Goal: Task Accomplishment & Management: Use online tool/utility

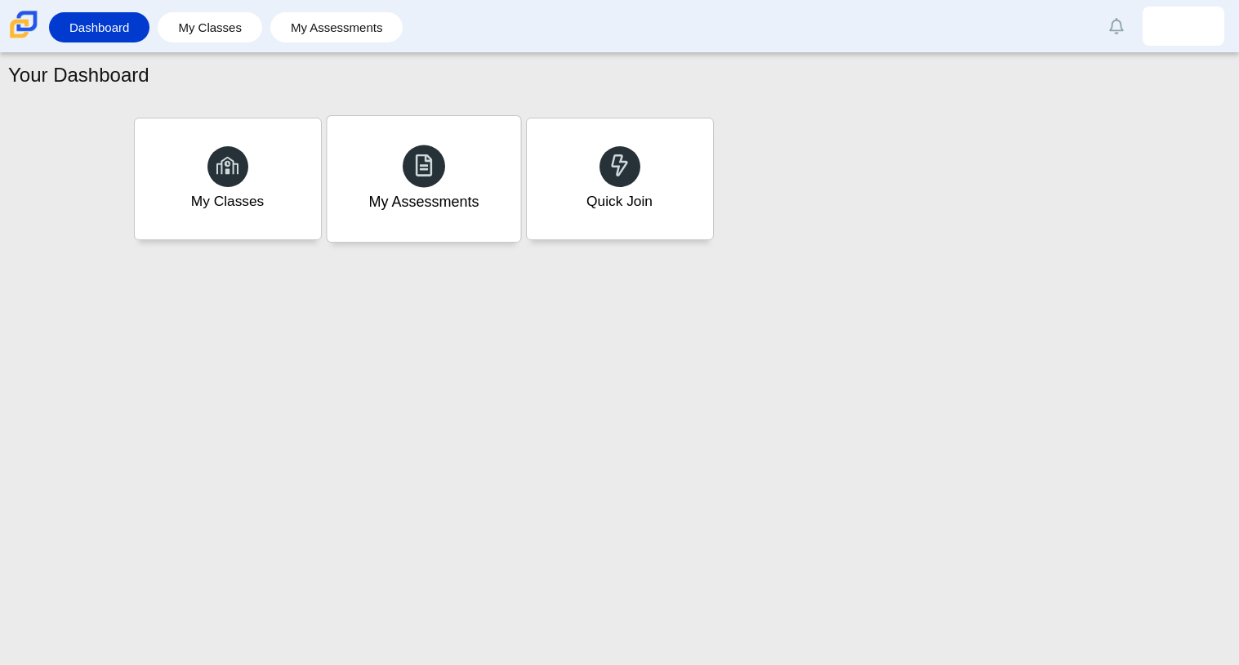
click at [487, 177] on div "My Assessments" at bounding box center [423, 179] width 193 height 126
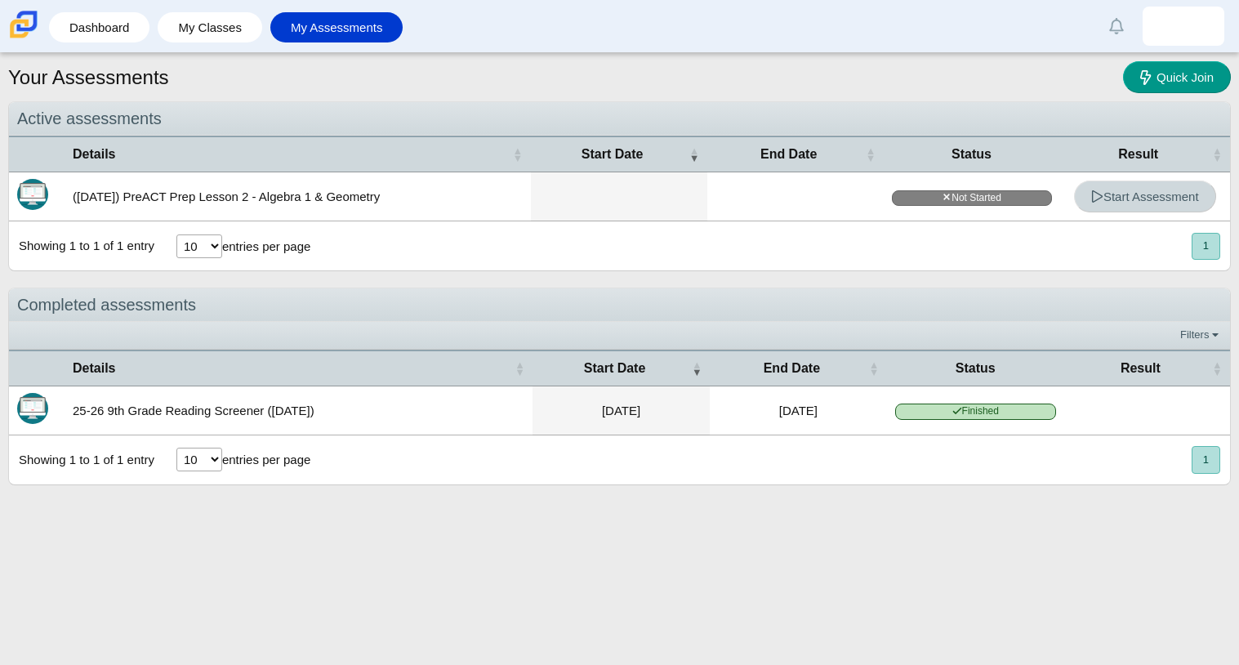
click at [1148, 184] on link "Start Assessment" at bounding box center [1145, 196] width 142 height 32
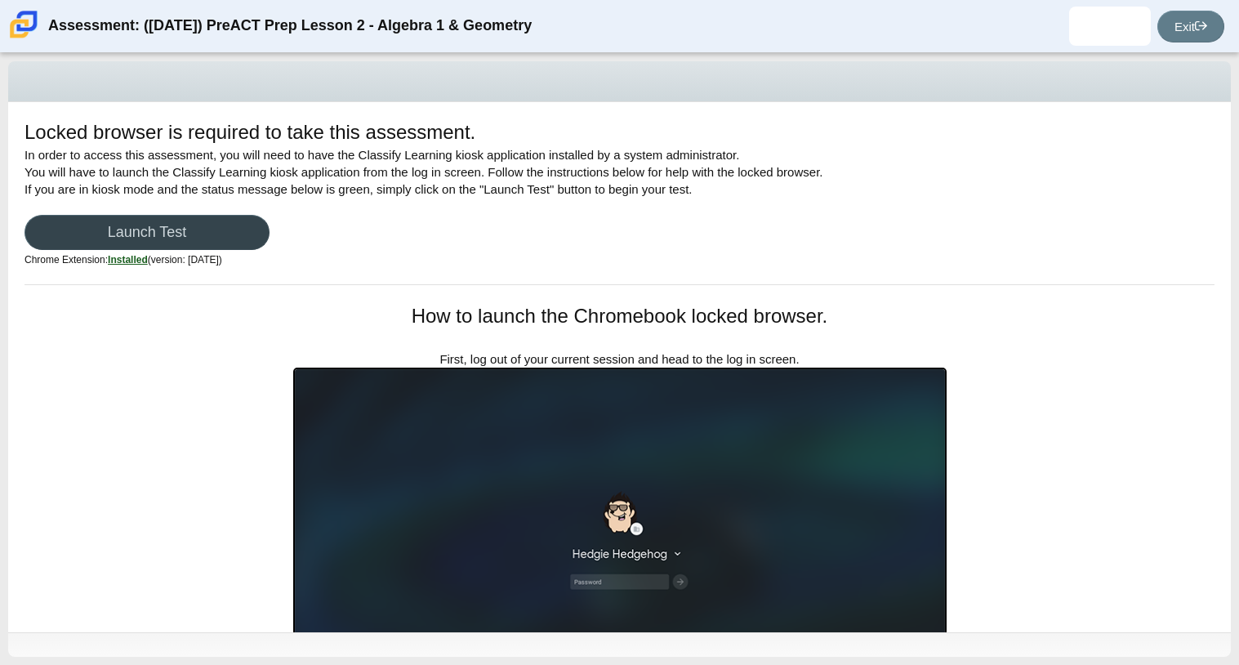
click at [142, 229] on link "Launch Test" at bounding box center [146, 232] width 245 height 35
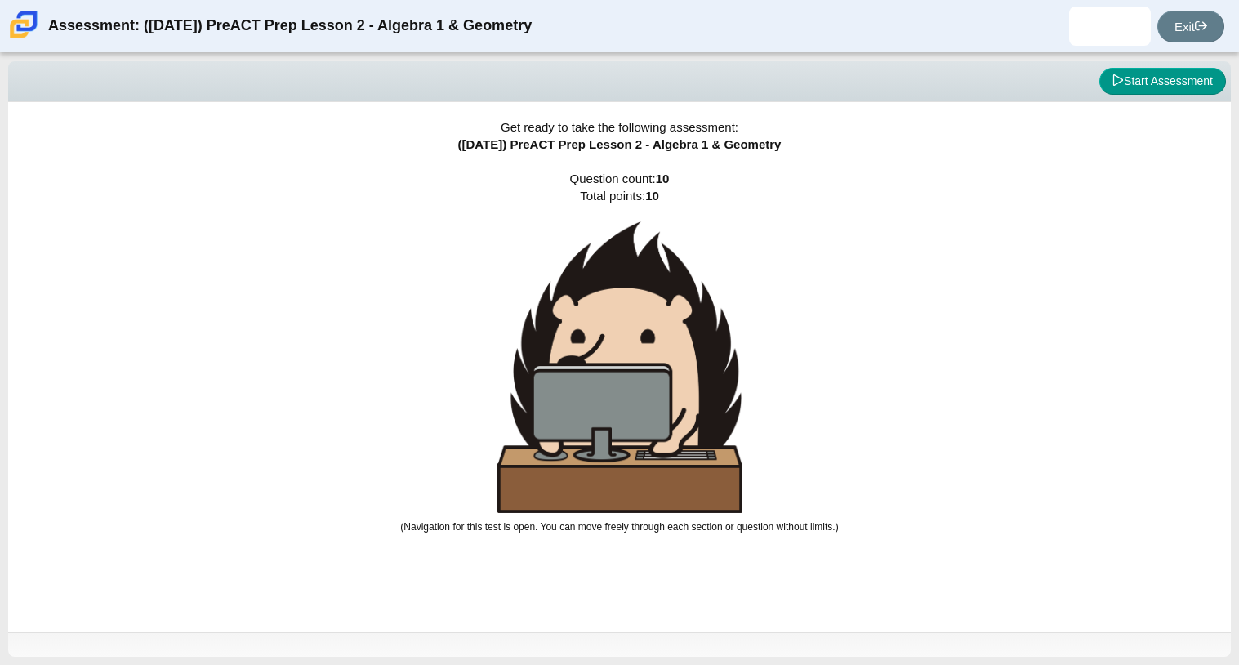
click at [144, 229] on div "Viewing Question 0 of 10 in Pacing Mode Start Assessment Get ready to take the …" at bounding box center [619, 359] width 1239 height 612
click at [1141, 88] on button "Start Assessment" at bounding box center [1162, 82] width 127 height 28
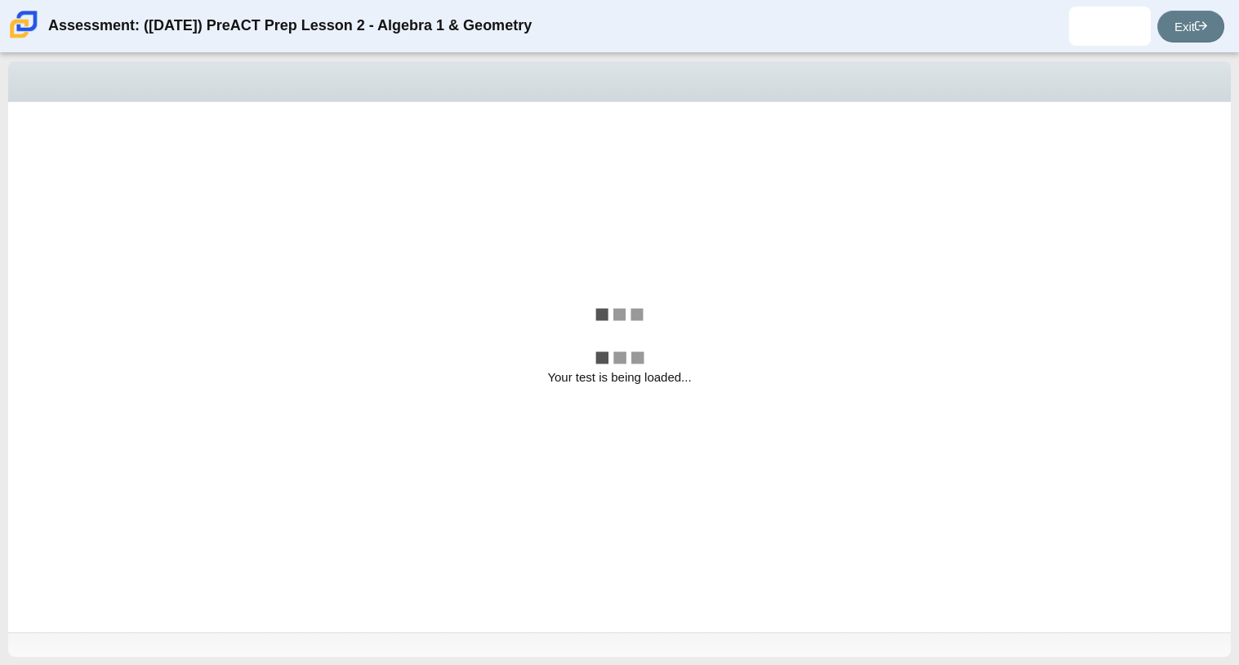
select select "bbf5d072-3e0b-44c4-9a12-6e7c9033f65b"
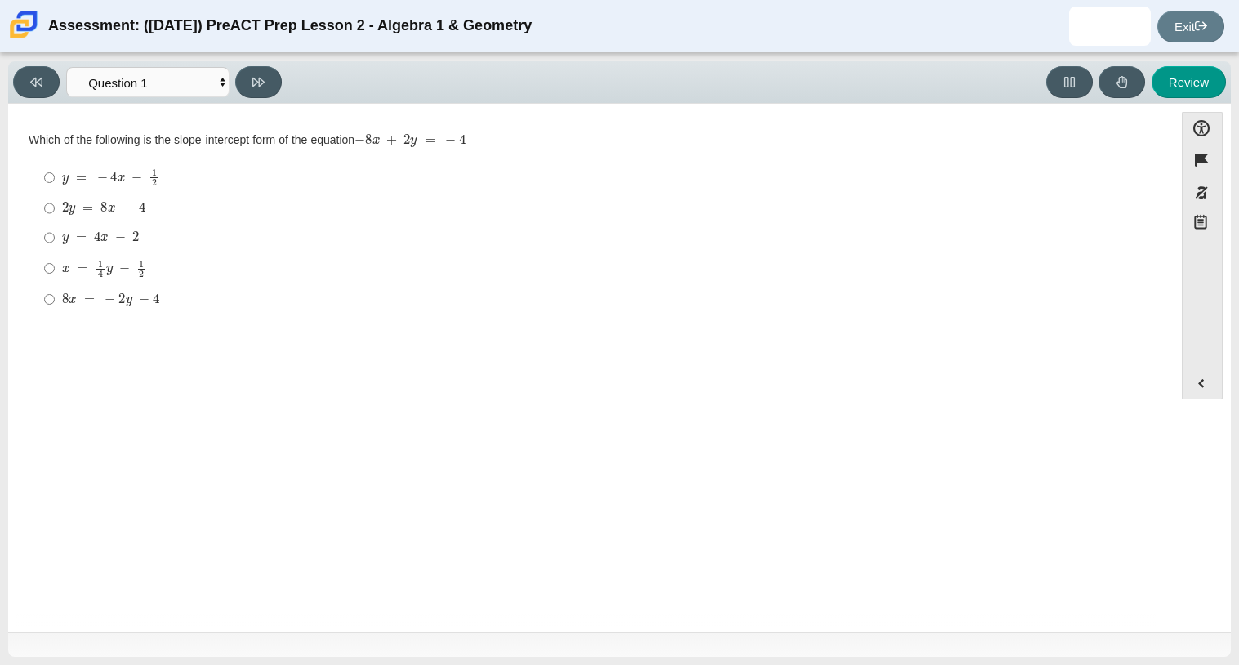
click at [428, 300] on div "8 x = − 2 y − 4" at bounding box center [603, 299] width 1083 height 16
click at [55, 300] on input "8 x = − 2 y − 4 8 x = − 2 y − 4" at bounding box center [49, 298] width 11 height 29
radio input "true"
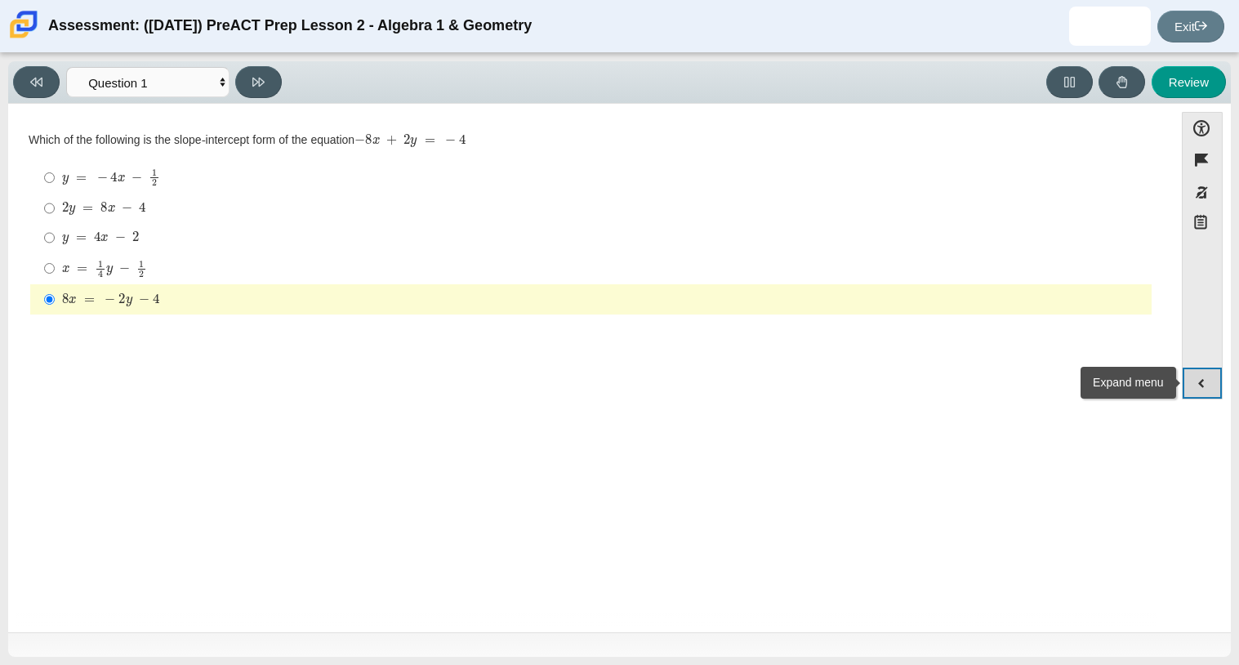
click at [1192, 383] on button "Expand menu" at bounding box center [1201, 382] width 39 height 31
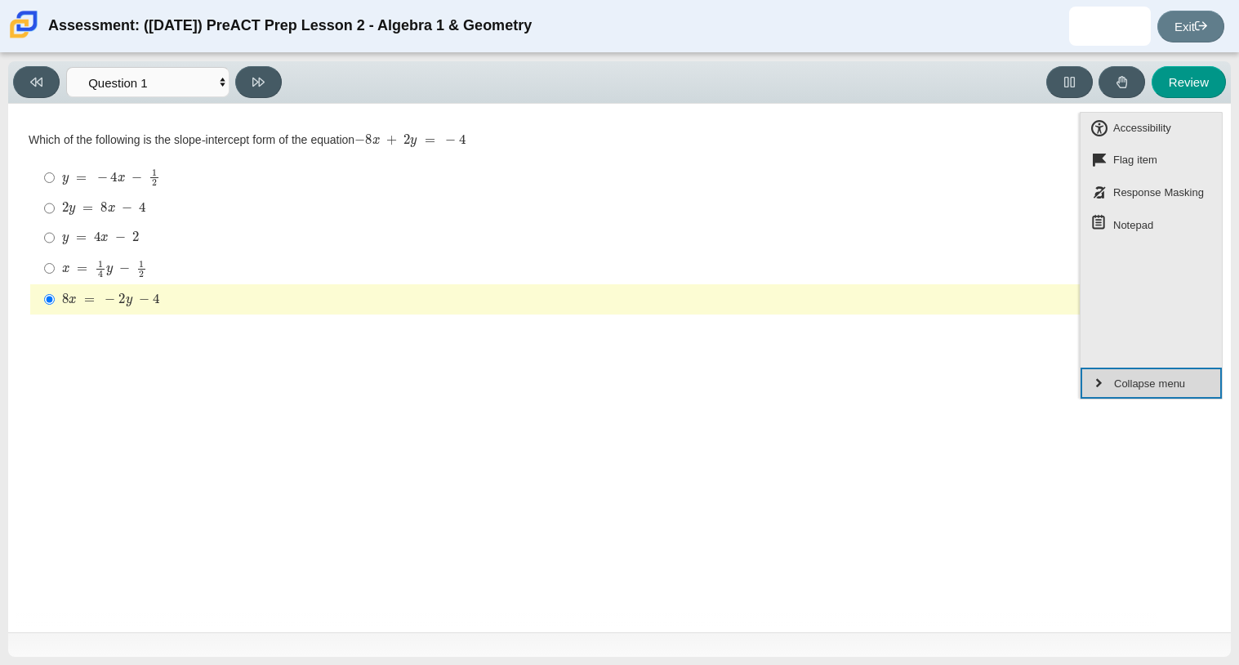
click at [1192, 383] on button "Collapse menu" at bounding box center [1150, 382] width 141 height 31
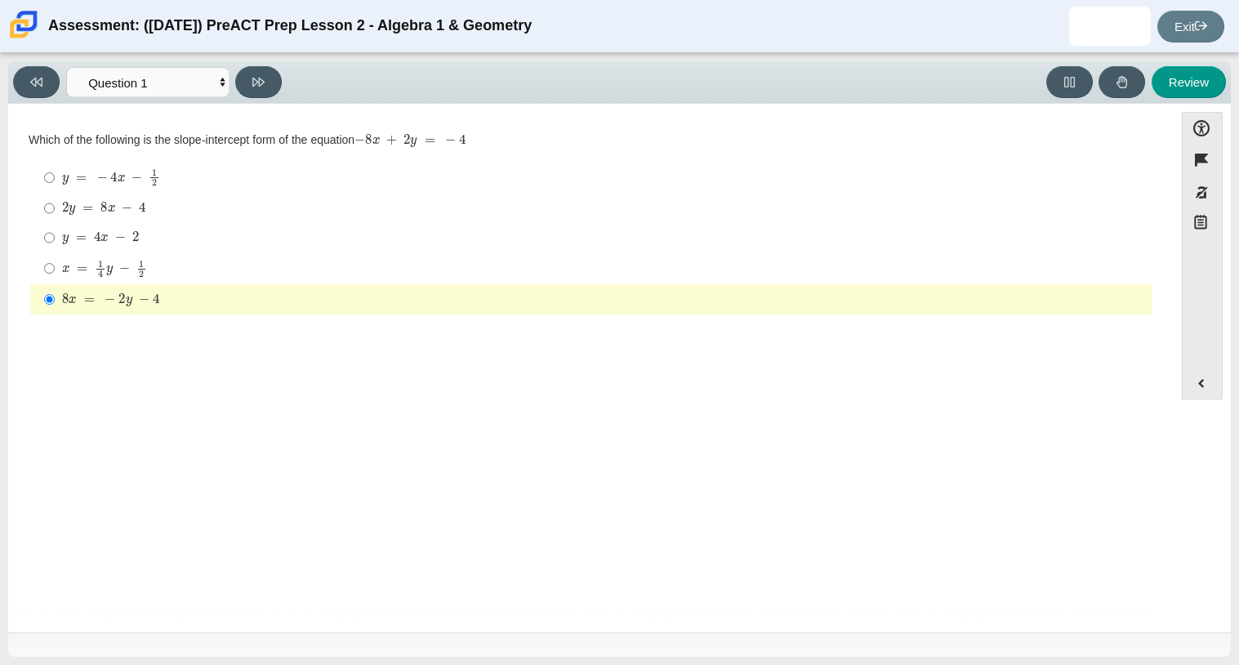
click at [25, 272] on div "Question Which of the following is the slope-intercept form of the equation − 8…" at bounding box center [590, 227] width 1149 height 198
click at [48, 295] on input "8 x = − 2 y − 4 8 x = − 2 y − 4" at bounding box center [49, 298] width 11 height 29
click at [192, 71] on select "Questions Question 1 Question 2 Question 3 Question 4 Question 5 Question 6 Que…" at bounding box center [147, 82] width 163 height 30
select select "ed62e223-81bd-4cbf-ab48-ab975844bd1f"
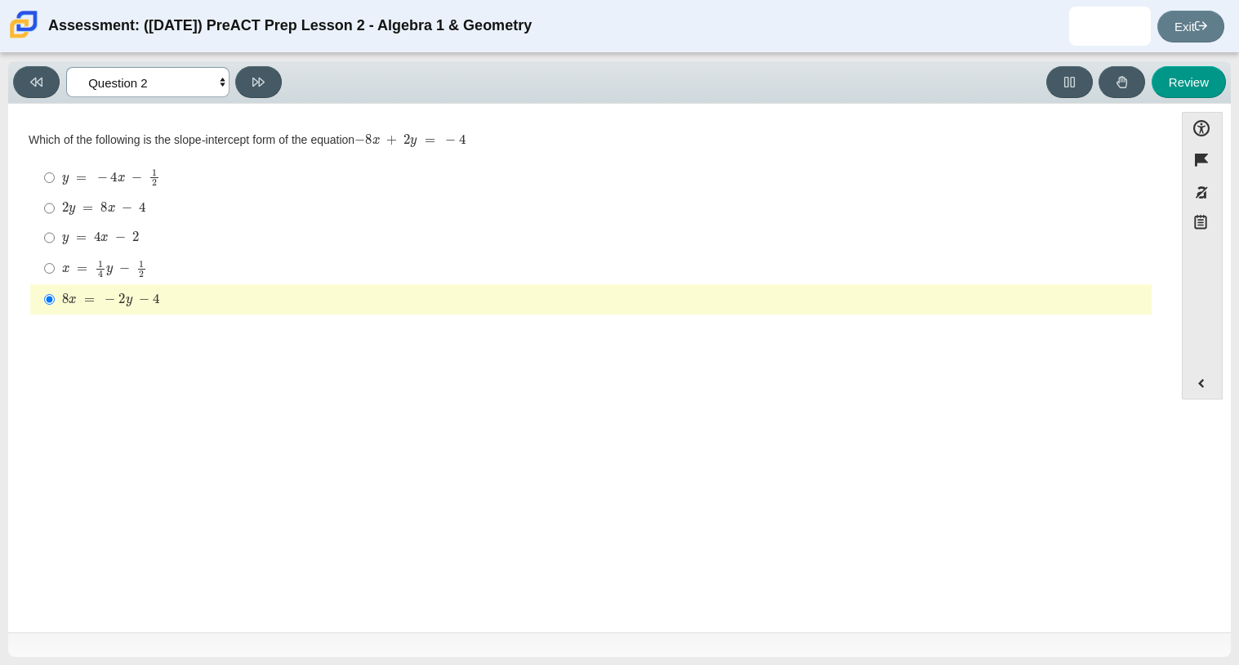
click at [66, 67] on select "Questions Question 1 Question 2 Question 3 Question 4 Question 5 Question 6 Que…" at bounding box center [147, 82] width 163 height 30
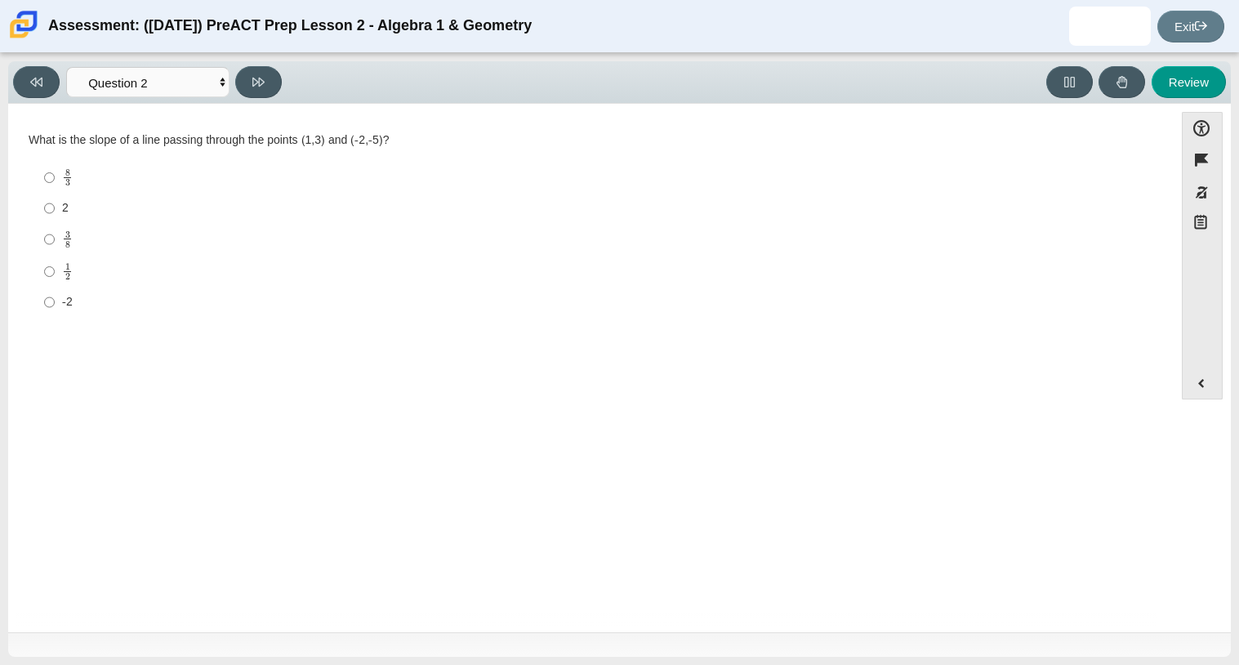
click at [42, 213] on label "2 2" at bounding box center [592, 207] width 1119 height 29
click at [44, 213] on input "2 2" at bounding box center [49, 207] width 11 height 29
radio input "true"
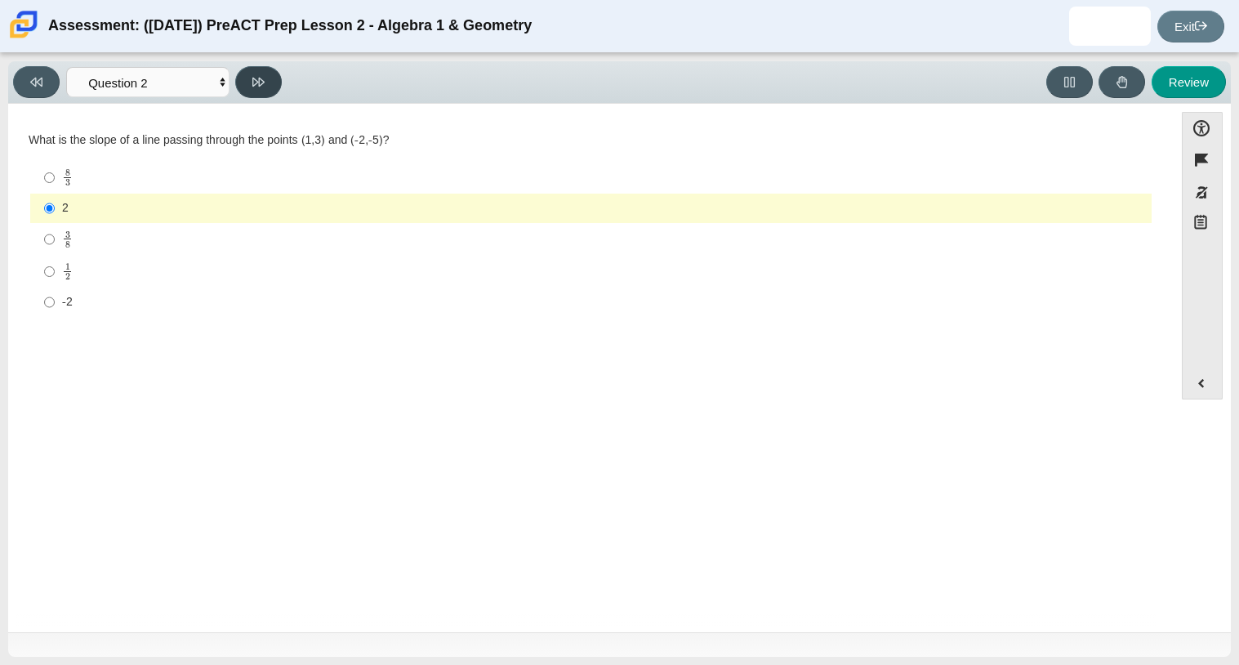
click at [266, 87] on button at bounding box center [258, 82] width 47 height 32
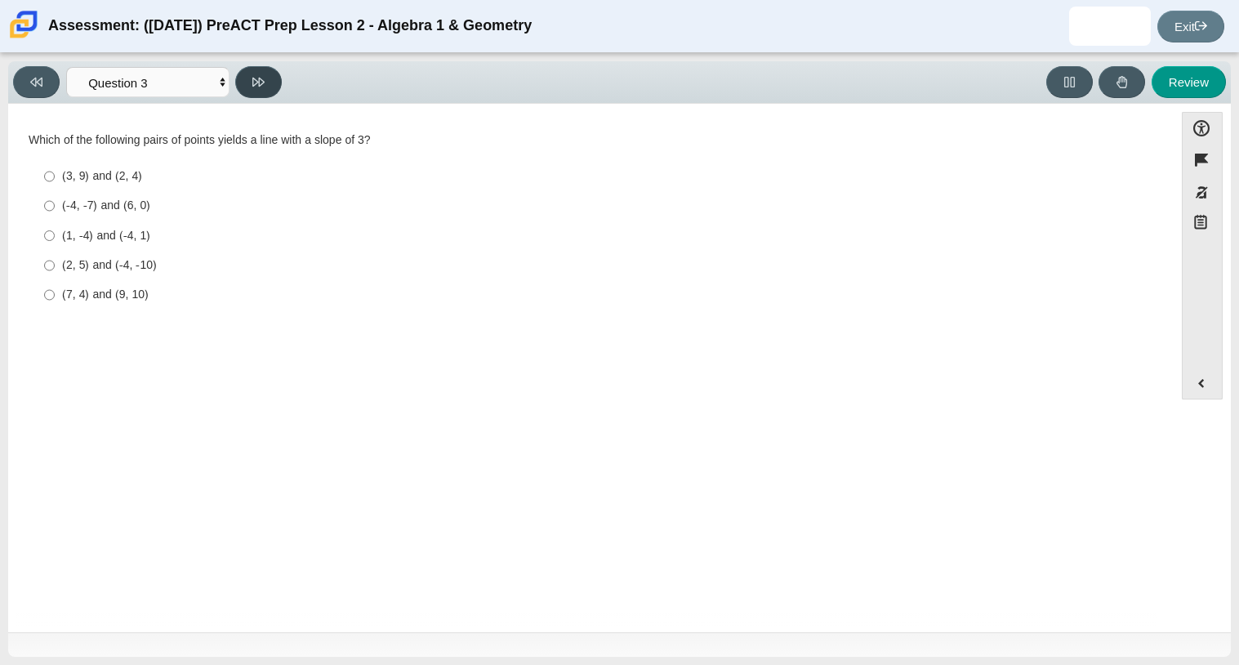
click at [266, 87] on button at bounding box center [258, 82] width 47 height 32
select select "89427bb7-e313-4f00-988f-8b8255897029"
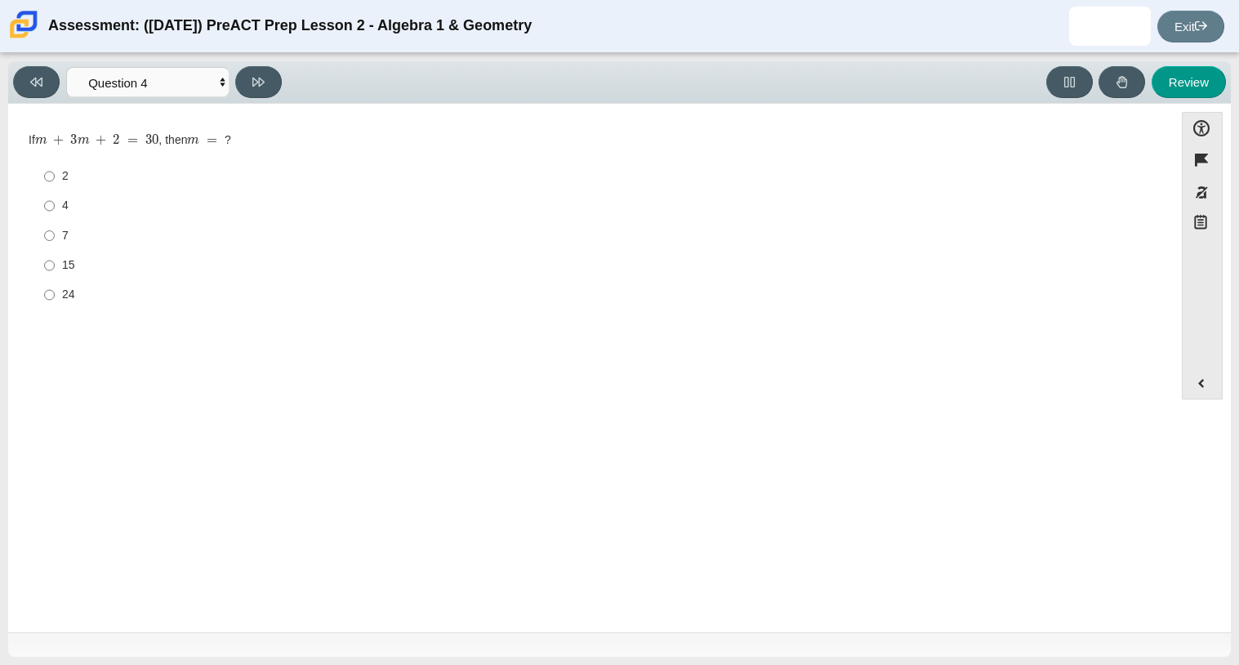
click at [63, 229] on div "7" at bounding box center [603, 236] width 1083 height 16
click at [55, 229] on input "7 7" at bounding box center [49, 234] width 11 height 29
radio input "true"
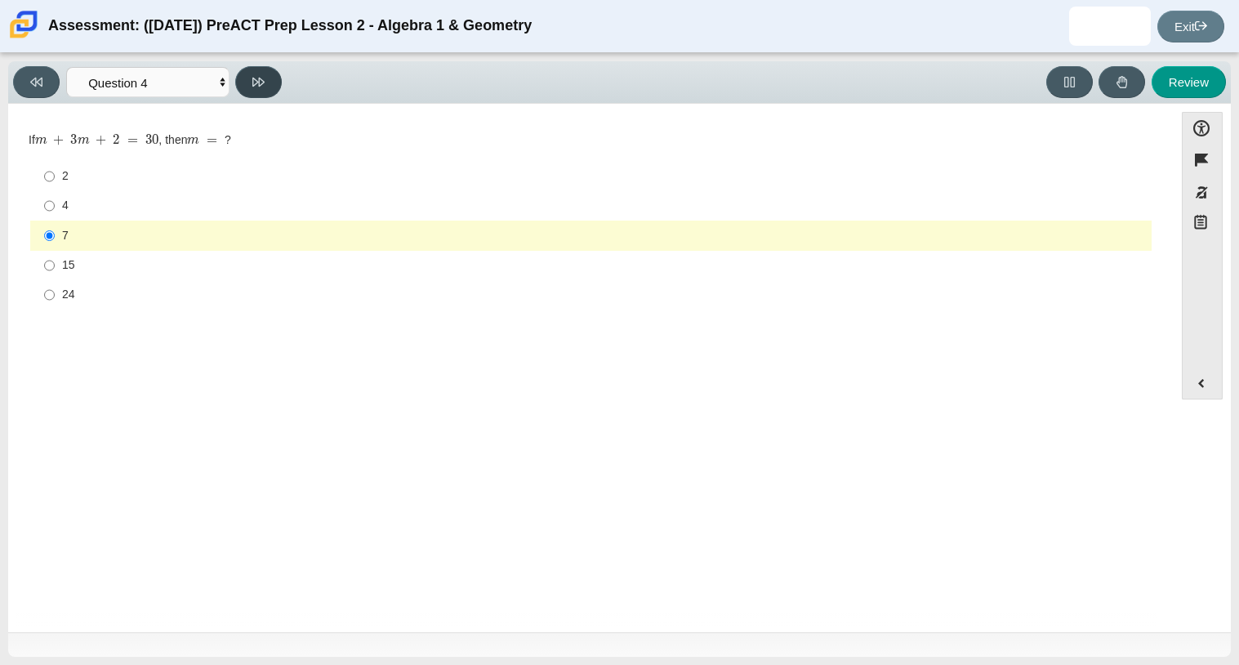
click at [274, 80] on button at bounding box center [258, 82] width 47 height 32
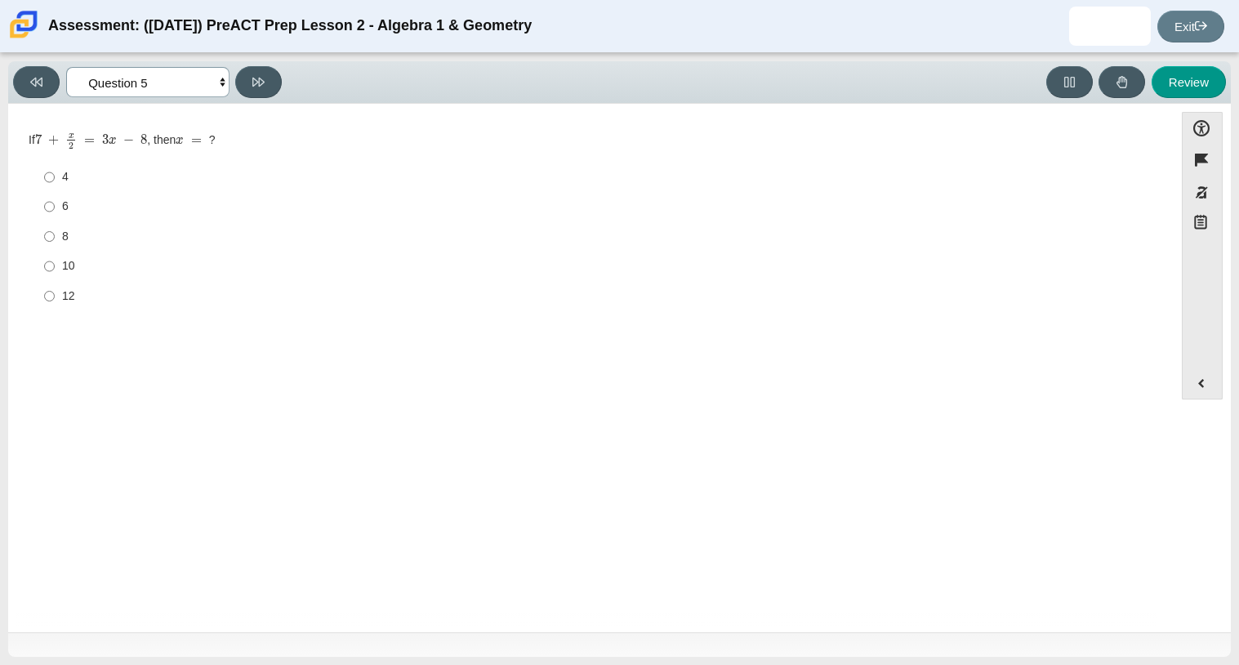
click at [215, 75] on select "Questions Question 1 Question 2 Question 3 Question 4 Question 5 Question 6 Que…" at bounding box center [147, 82] width 163 height 30
select select "97f4f5fa-a52e-4fed-af51-565bfcdf47cb"
click at [66, 67] on select "Questions Question 1 Question 2 Question 3 Question 4 Question 5 Question 6 Que…" at bounding box center [147, 82] width 163 height 30
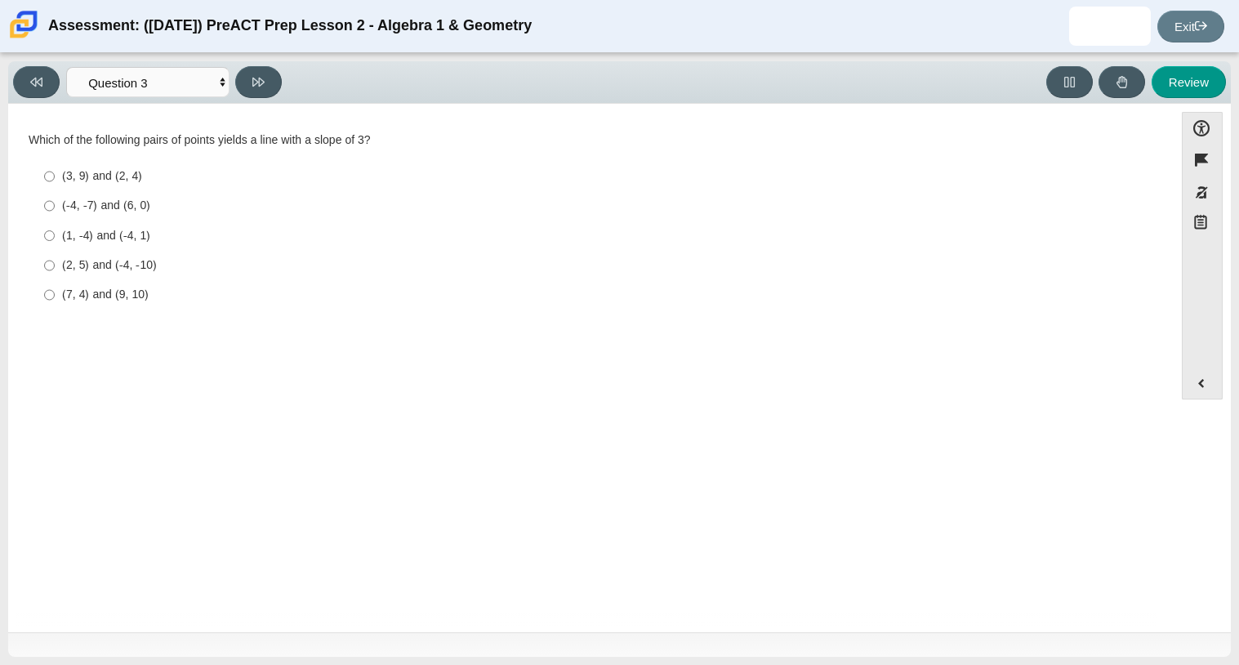
click at [73, 300] on div "(7, 4) and (9, 10)" at bounding box center [603, 295] width 1083 height 16
click at [55, 300] on input "(7, 4) and (9, 10) (7, 4) and (9, 10)" at bounding box center [49, 294] width 11 height 29
radio input "true"
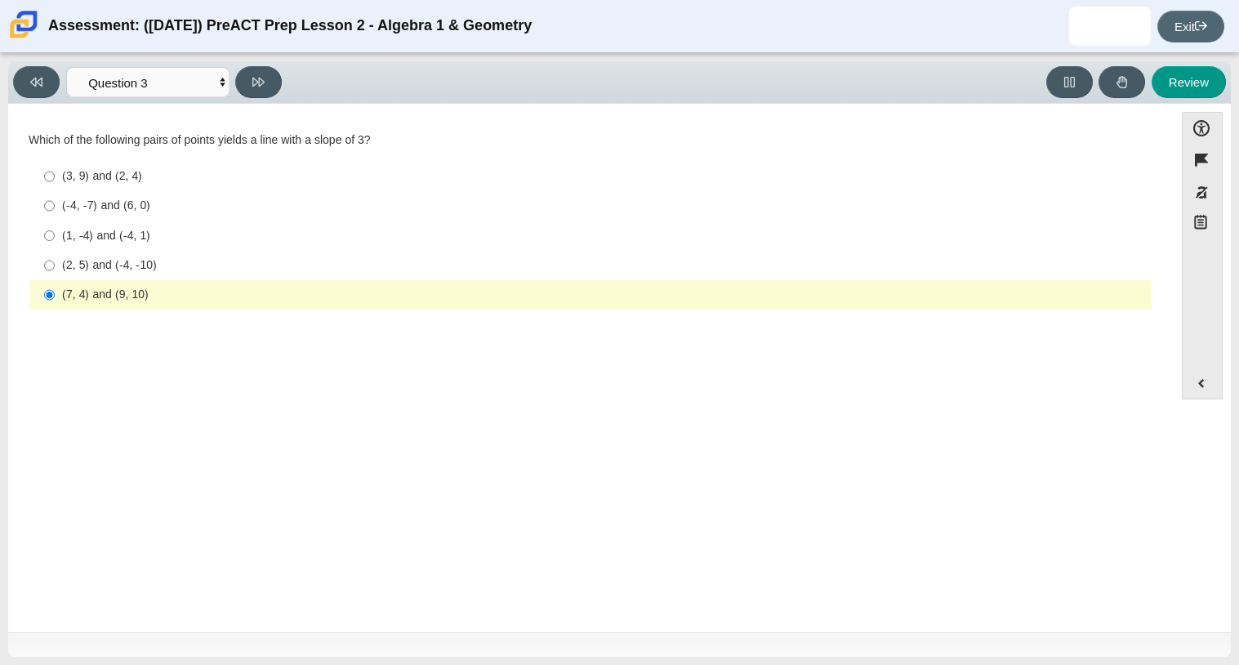
click at [1206, 33] on link "Exit" at bounding box center [1190, 27] width 67 height 32
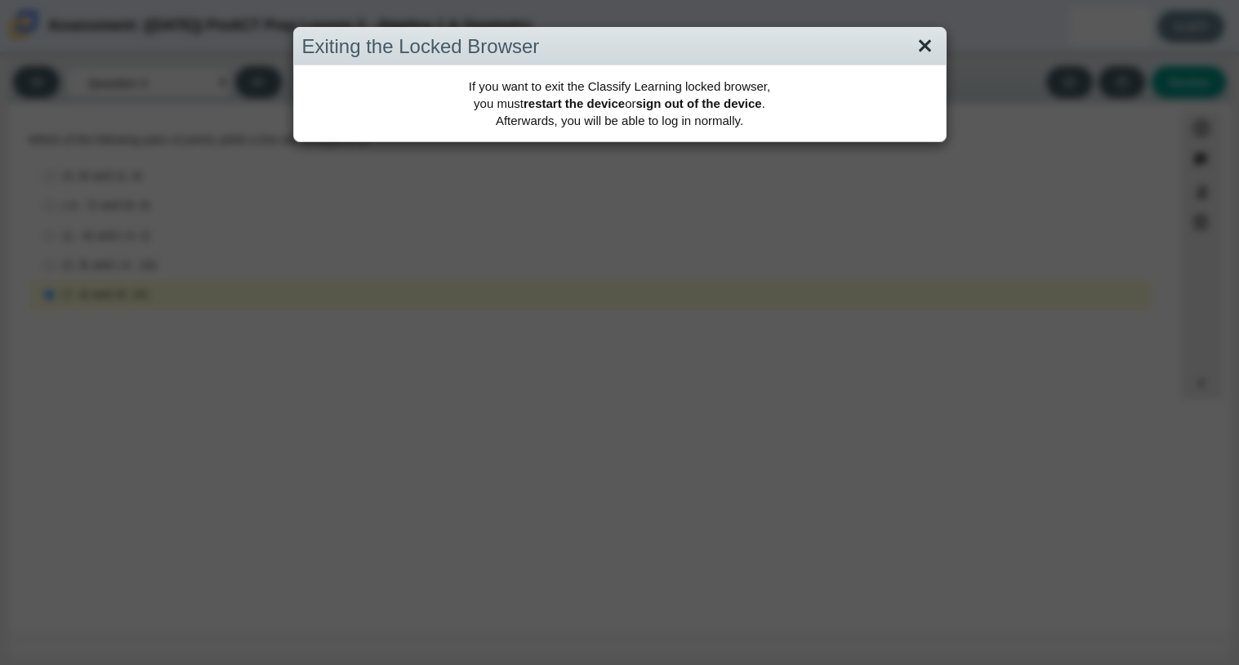
click at [927, 39] on link "Close" at bounding box center [924, 47] width 25 height 28
